Goal: Use online tool/utility

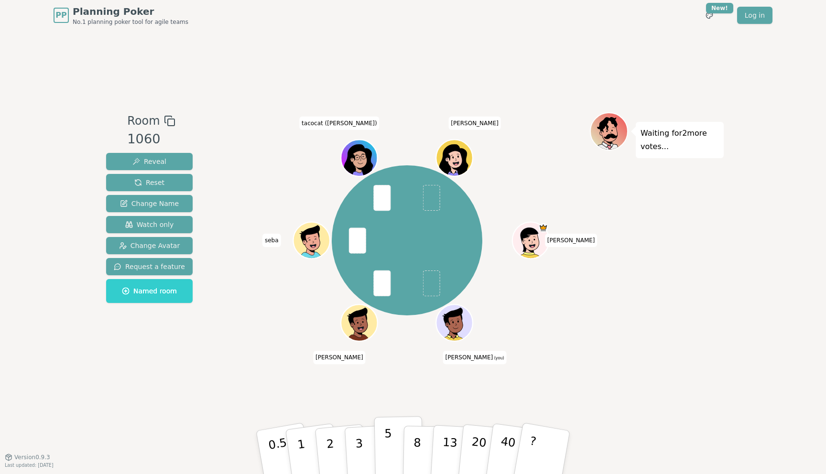
click at [381, 442] on button "5" at bounding box center [398, 452] width 49 height 73
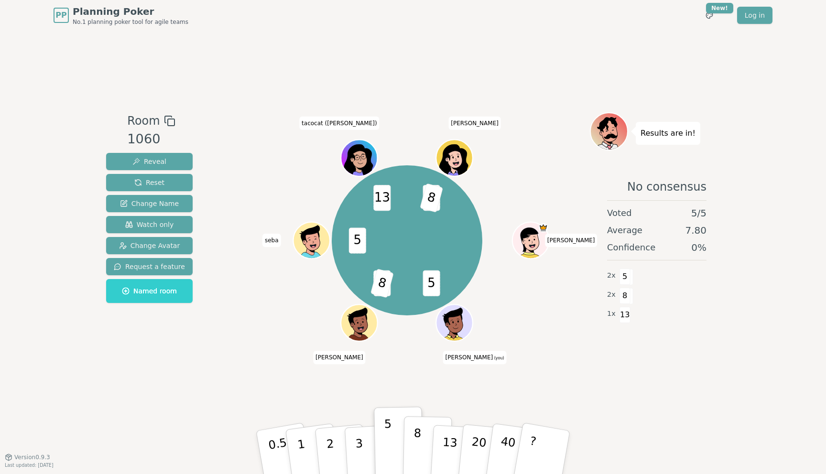
click at [420, 431] on p "8" at bounding box center [417, 452] width 8 height 52
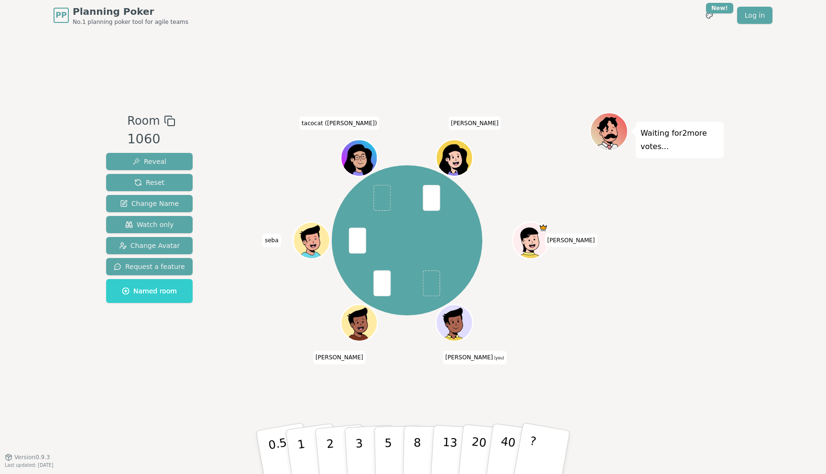
click at [358, 437] on p "3" at bounding box center [360, 463] width 11 height 52
click at [358, 437] on p "3" at bounding box center [360, 453] width 11 height 52
click at [386, 448] on p "5" at bounding box center [388, 453] width 8 height 52
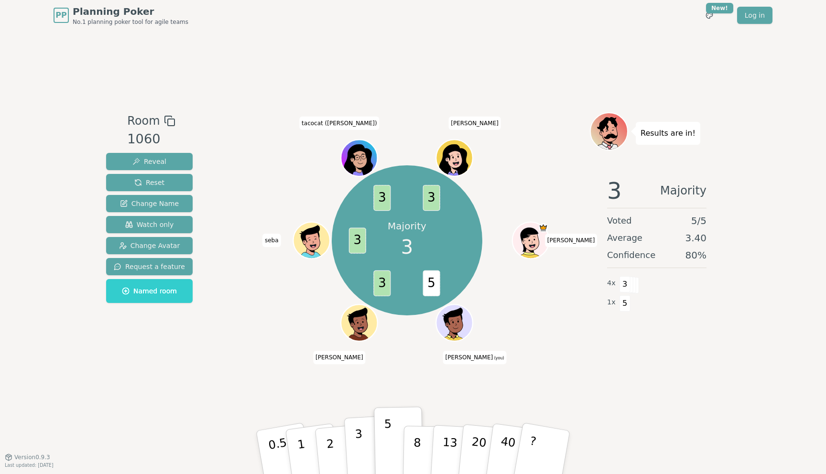
click at [363, 446] on button "3" at bounding box center [370, 452] width 52 height 75
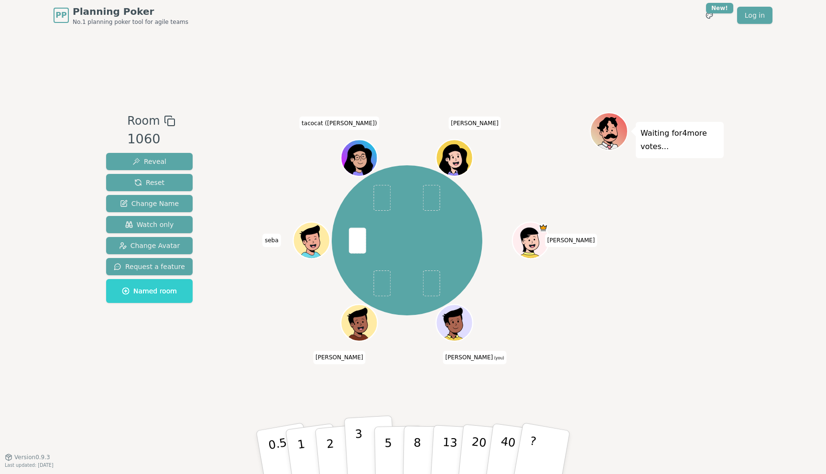
click at [358, 454] on p "3" at bounding box center [360, 453] width 11 height 52
click at [178, 357] on div "Room 1060 Reveal Reset Change Name Watch only Change Avatar Request a feature N…" at bounding box center [149, 243] width 94 height 263
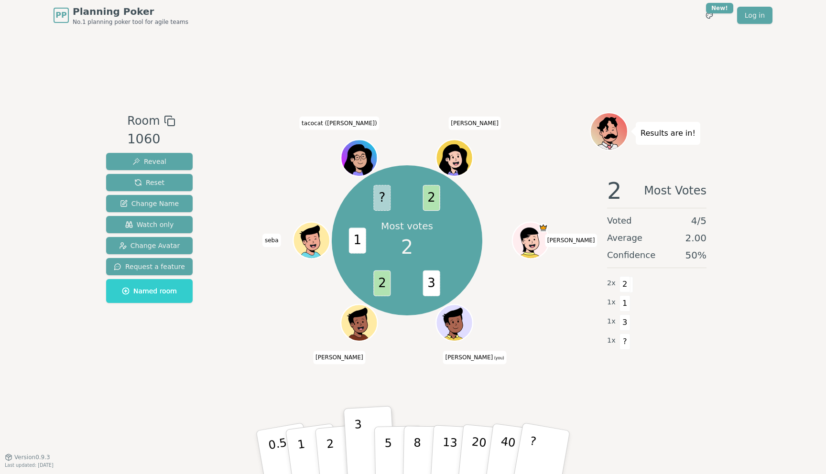
click at [292, 45] on div "Room 1060 Reveal Reset Change Name Watch only Change Avatar Request a feature N…" at bounding box center [412, 244] width 621 height 426
